Goal: Register for event/course

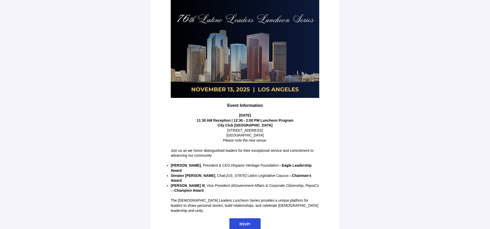
scroll to position [68, 0]
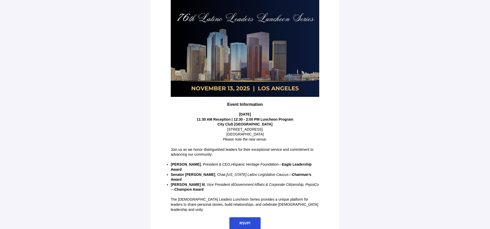
click at [245, 221] on span "RSVP!" at bounding box center [245, 223] width 11 height 4
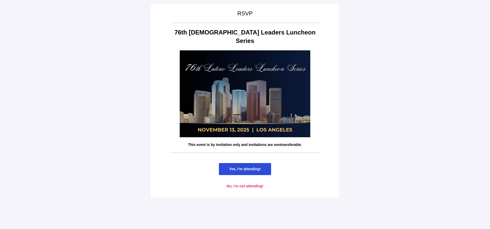
click at [244, 167] on span "Yes, I'm attending!" at bounding box center [244, 169] width 31 height 4
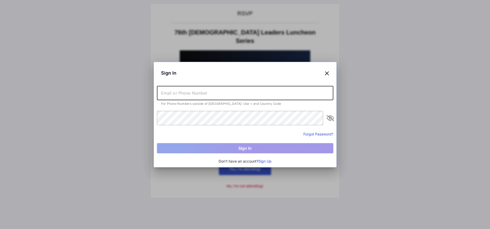
click at [184, 95] on input "text" at bounding box center [245, 93] width 176 height 14
click at [179, 92] on input "text" at bounding box center [245, 93] width 176 height 14
type input "[EMAIL_ADDRESS][DOMAIN_NAME]"
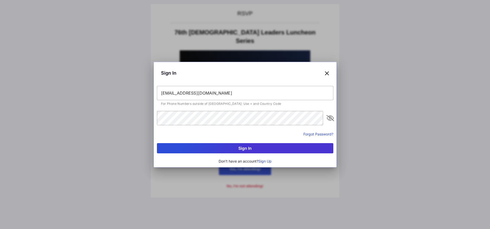
click at [236, 147] on button "Sign In" at bounding box center [245, 148] width 176 height 10
click at [264, 160] on button "Sign Up" at bounding box center [264, 162] width 13 height 6
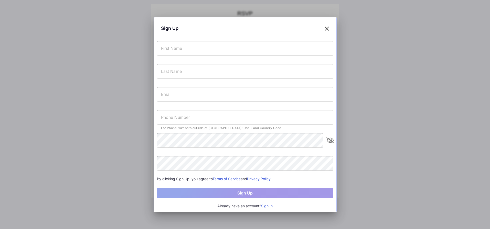
click at [267, 205] on button "Sign In" at bounding box center [267, 206] width 12 height 6
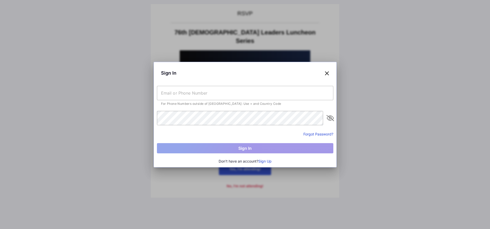
click at [182, 95] on input "text" at bounding box center [245, 93] width 176 height 14
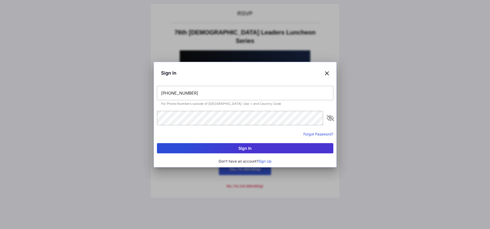
click at [242, 148] on button "Sign In" at bounding box center [245, 148] width 176 height 10
click at [196, 92] on input "[PHONE_NUMBER]" at bounding box center [245, 93] width 176 height 14
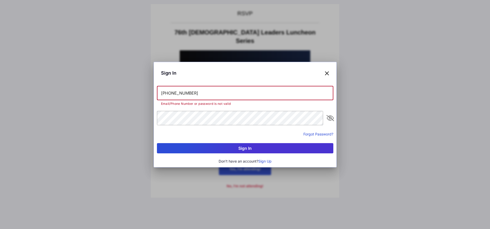
drag, startPoint x: 202, startPoint y: 92, endPoint x: 148, endPoint y: 89, distance: 53.8
click at [148, 89] on div "Sign In +19099380546 Email/Phone Number or password is not valid Forgot Passwor…" at bounding box center [245, 114] width 490 height 229
type input "[EMAIL_ADDRESS][DOMAIN_NAME]"
click at [248, 145] on button "Sign In" at bounding box center [245, 148] width 176 height 10
click at [314, 134] on button "Forgot Password?" at bounding box center [318, 134] width 30 height 5
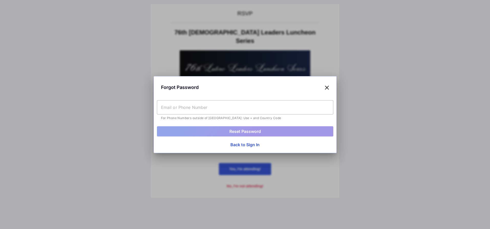
click at [200, 108] on input "text" at bounding box center [245, 107] width 176 height 14
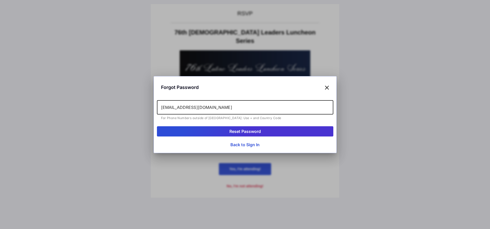
type input "[EMAIL_ADDRESS][DOMAIN_NAME]"
click at [238, 130] on button "Reset Password" at bounding box center [245, 131] width 176 height 10
